Goal: Obtain resource: Download file/media

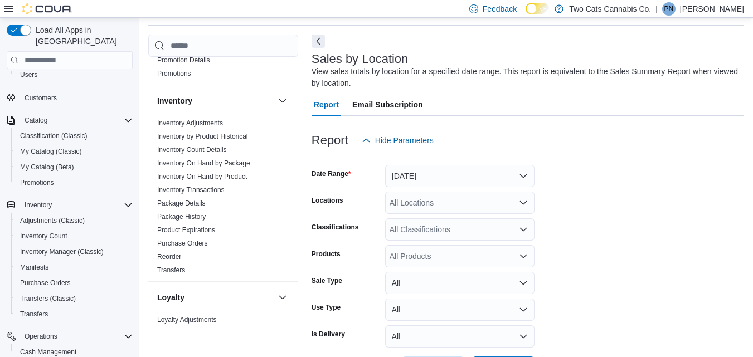
scroll to position [215, 0]
click at [222, 175] on link "Inventory On Hand by Product" at bounding box center [202, 176] width 90 height 8
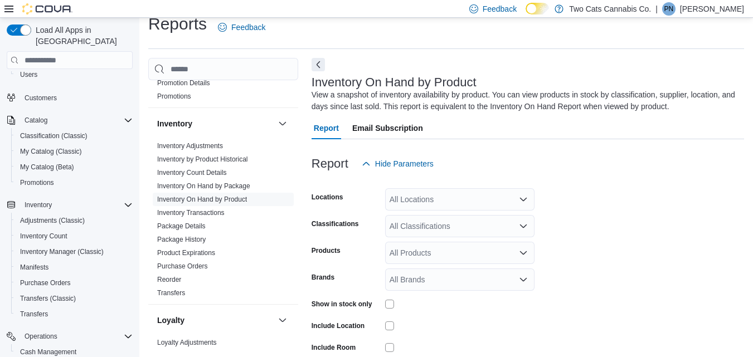
scroll to position [37, 0]
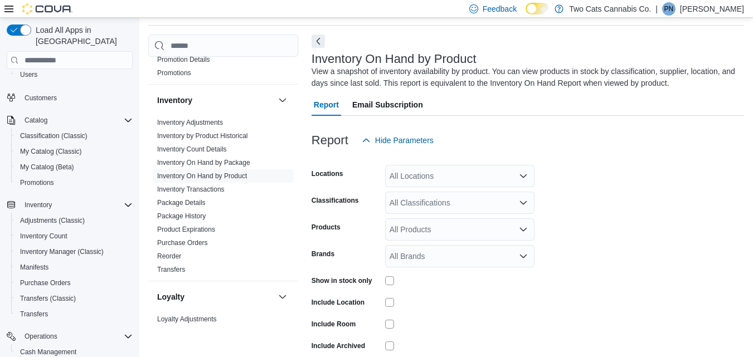
click at [416, 176] on div "All Locations" at bounding box center [459, 176] width 149 height 22
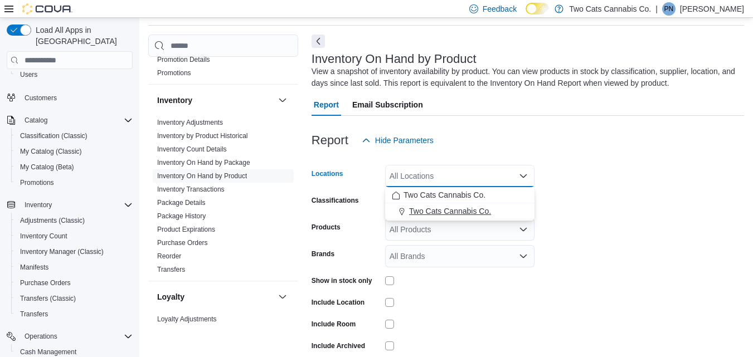
click at [426, 211] on span "Two Cats Cannabis Co." at bounding box center [450, 211] width 82 height 11
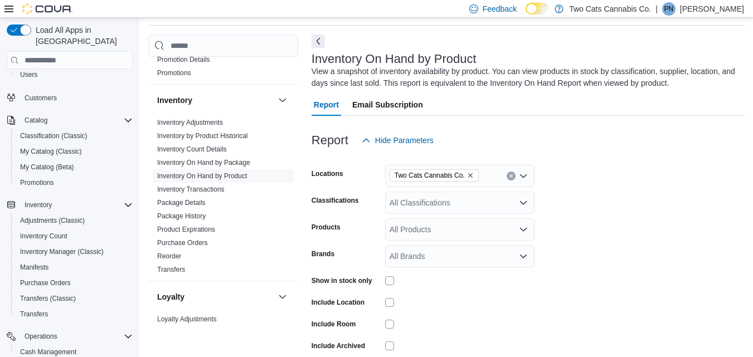
click at [549, 211] on form "Locations Two Cats Cannabis Co. Classifications All Classifications Products Al…" at bounding box center [528, 269] width 433 height 234
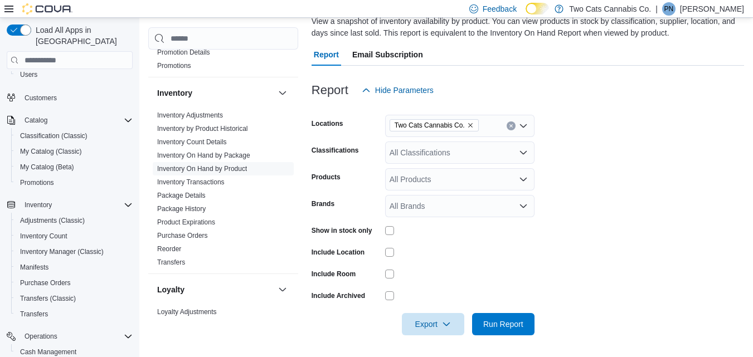
scroll to position [88, 0]
click at [387, 224] on div at bounding box center [459, 229] width 149 height 17
click at [453, 325] on span "Export" at bounding box center [433, 323] width 49 height 22
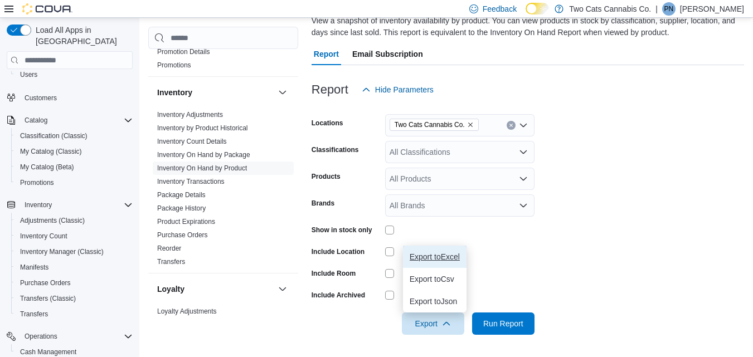
click at [443, 260] on span "Export to Excel" at bounding box center [435, 257] width 50 height 9
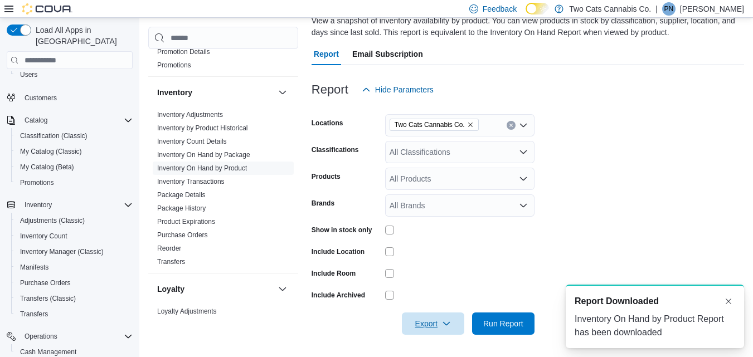
scroll to position [0, 0]
